Goal: Transaction & Acquisition: Download file/media

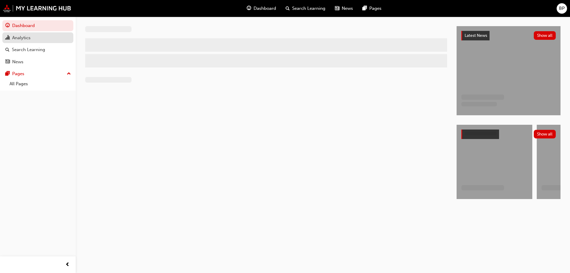
click at [27, 39] on div "Analytics" at bounding box center [21, 37] width 18 height 7
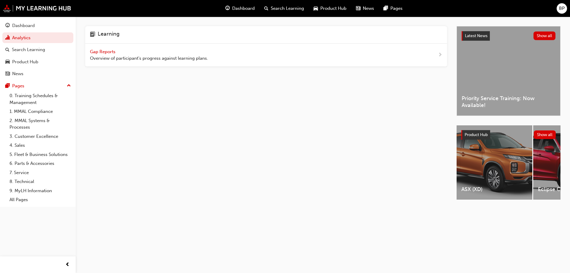
click at [114, 52] on span "Gap Reports" at bounding box center [103, 51] width 27 height 5
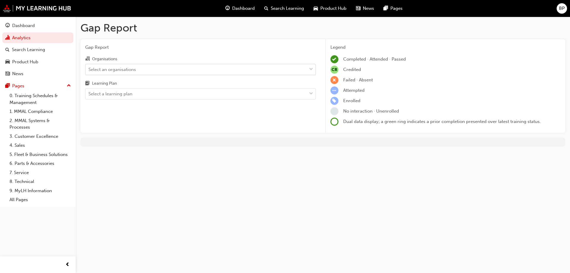
click at [170, 72] on div "Select an organisations" at bounding box center [196, 69] width 221 height 10
click at [89, 72] on input "Organisations Select an organisations" at bounding box center [89, 69] width 1 height 5
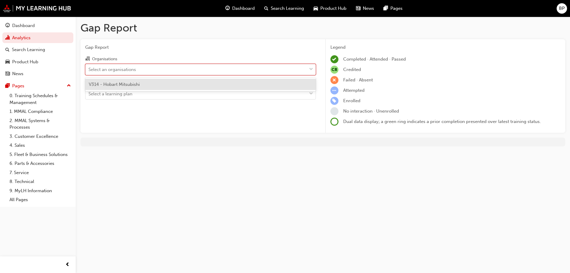
click at [161, 84] on div "V314 - Hobart Mitsubishi" at bounding box center [200, 85] width 231 height 12
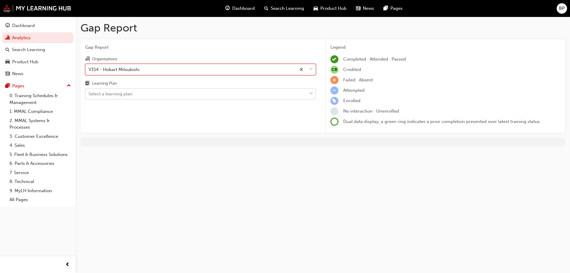
click at [175, 94] on div "Select a learning plan" at bounding box center [196, 94] width 221 height 10
click at [89, 94] on input "Learning Plan Select a learning plan" at bounding box center [89, 93] width 1 height 5
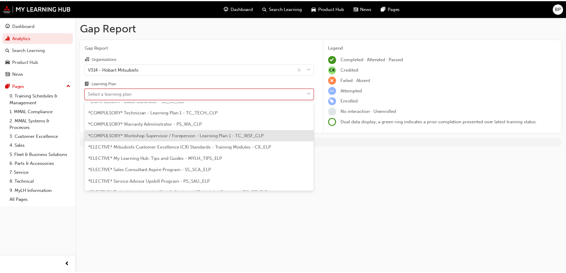
scroll to position [238, 0]
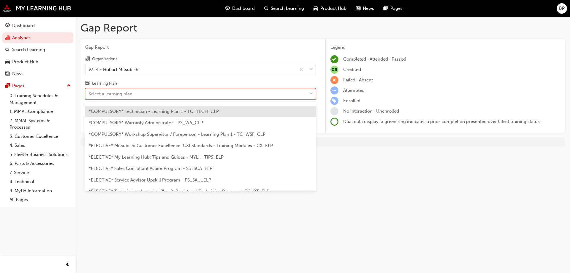
click at [183, 110] on span "*COMPULSORY* Technician - Learning Plan 1 - TC_TECH_CLP" at bounding box center [154, 111] width 130 height 5
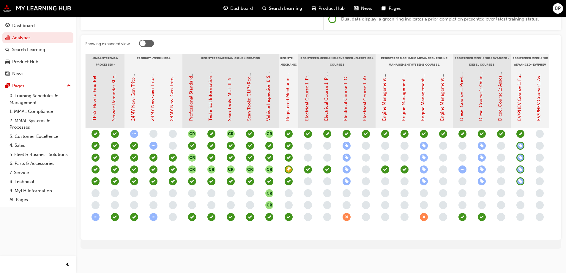
scroll to position [0, 205]
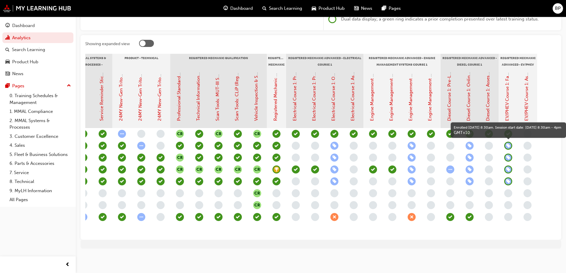
click at [509, 142] on span "learningRecordVerb_ENROLL-icon" at bounding box center [508, 146] width 8 height 8
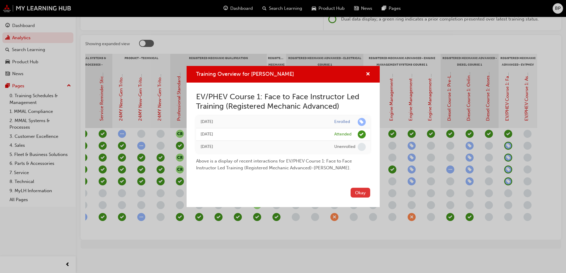
click at [361, 193] on button "Okay" at bounding box center [360, 193] width 20 height 10
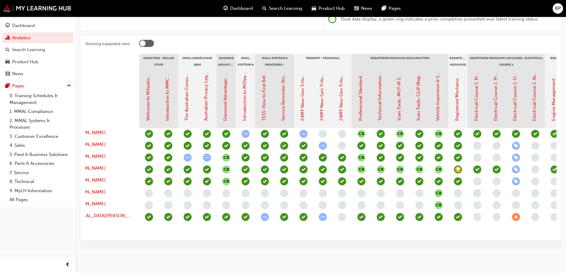
scroll to position [0, 0]
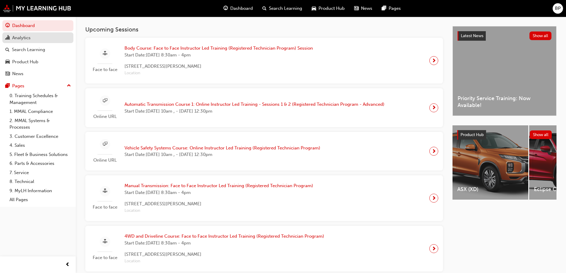
click at [18, 40] on div "Analytics" at bounding box center [21, 37] width 18 height 7
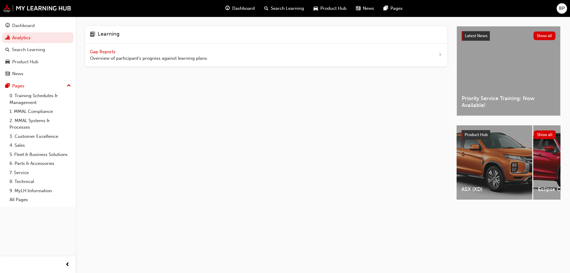
click at [96, 52] on span "Gap Reports" at bounding box center [103, 51] width 27 height 5
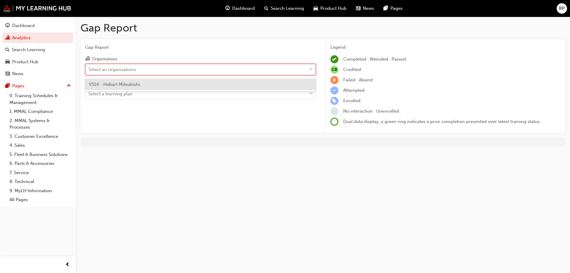
click at [151, 70] on div "Select an organisations" at bounding box center [196, 69] width 221 height 10
click at [89, 70] on input "Organisations option V314 - [GEOGRAPHIC_DATA] Mitsubishi focused, 1 of 1. 1 res…" at bounding box center [89, 69] width 1 height 5
click at [152, 86] on div "V314 - Hobart Mitsubishi" at bounding box center [200, 85] width 231 height 12
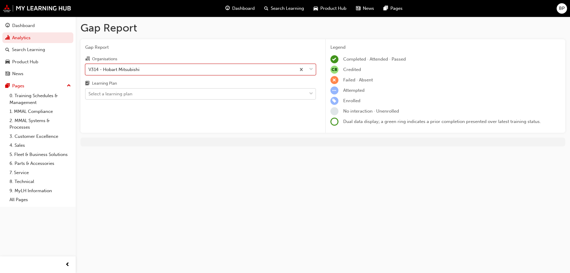
click at [153, 93] on div "Select a learning plan" at bounding box center [196, 94] width 221 height 10
click at [89, 93] on input "Learning Plan Select a learning plan" at bounding box center [89, 93] width 1 height 5
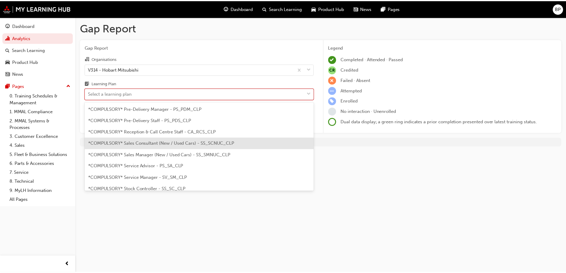
scroll to position [208, 0]
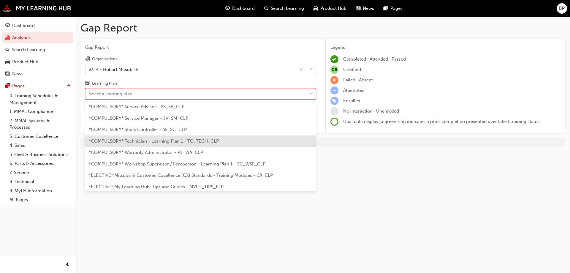
click at [152, 142] on span "*COMPULSORY* Technician - Learning Plan 1 - TC_TECH_CLP" at bounding box center [154, 140] width 130 height 5
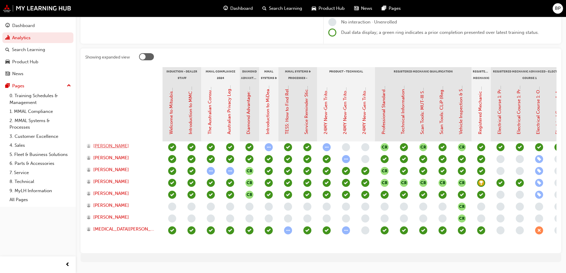
click at [108, 147] on span "[PERSON_NAME]" at bounding box center [111, 146] width 36 height 7
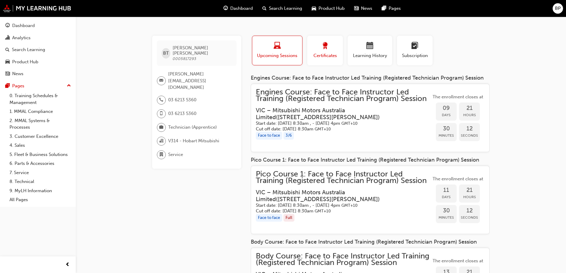
click at [331, 54] on span "Certificates" at bounding box center [325, 55] width 27 height 7
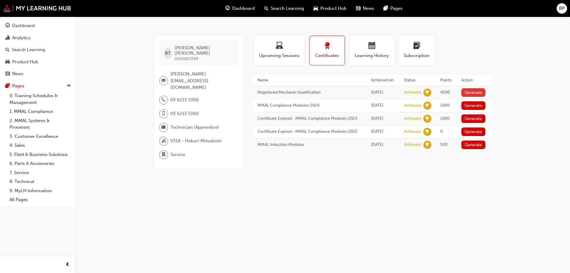
click at [475, 95] on button "Generate" at bounding box center [474, 92] width 24 height 9
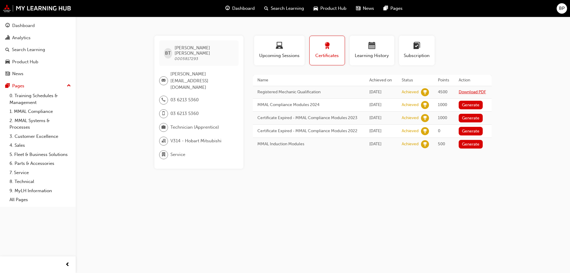
click at [467, 91] on link "Download PDF" at bounding box center [472, 91] width 27 height 5
